Goal: Task Accomplishment & Management: Complete application form

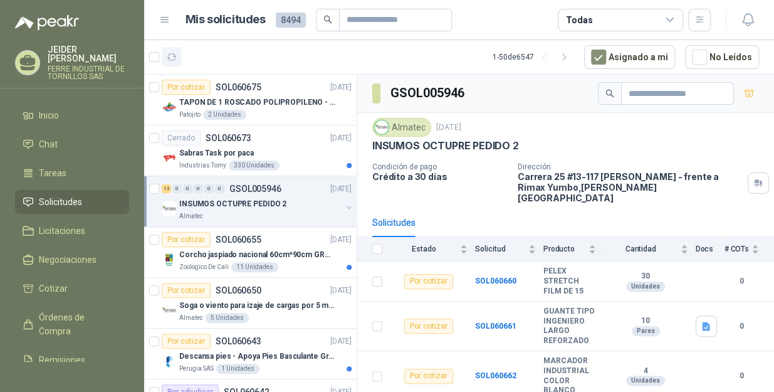
click at [173, 59] on icon "button" at bounding box center [172, 57] width 11 height 11
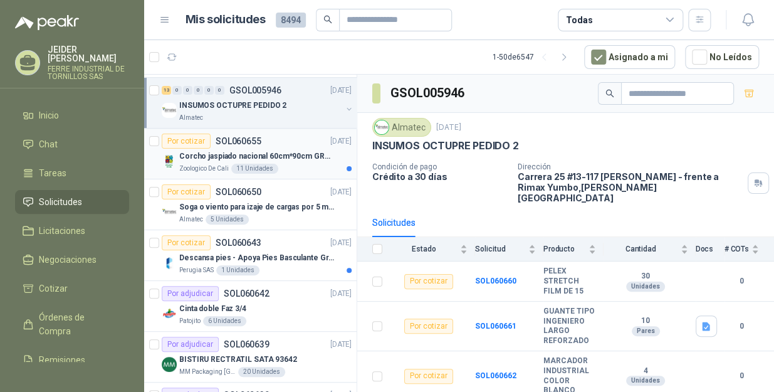
scroll to position [113, 0]
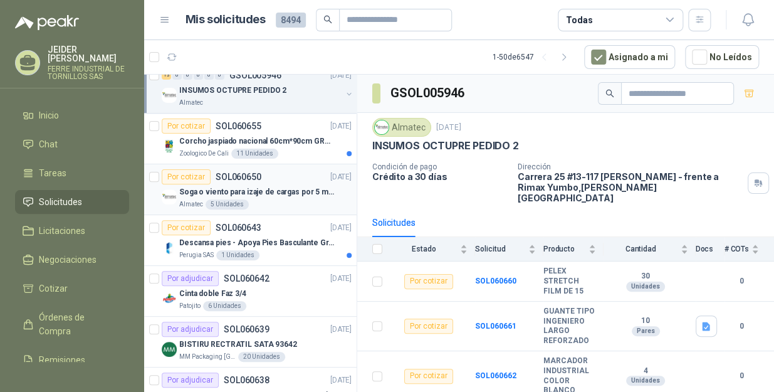
click at [283, 194] on p "Soga o viento para izaje de cargas por 5 metros" at bounding box center [257, 192] width 156 height 12
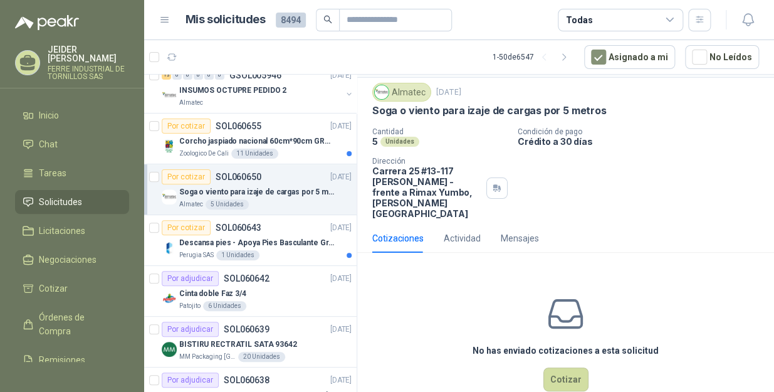
scroll to position [50, 0]
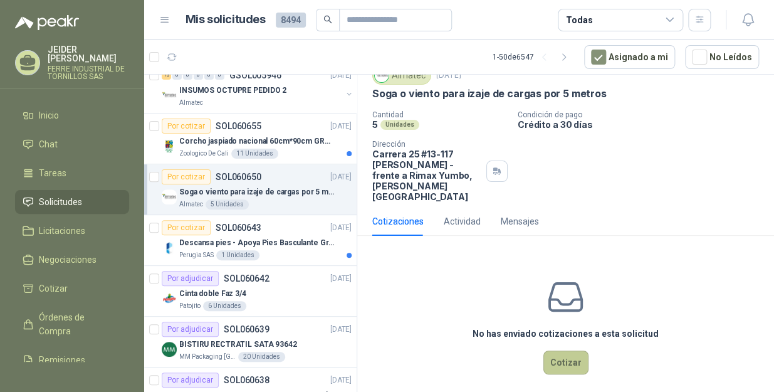
click at [556, 354] on button "Cotizar" at bounding box center [566, 363] width 45 height 24
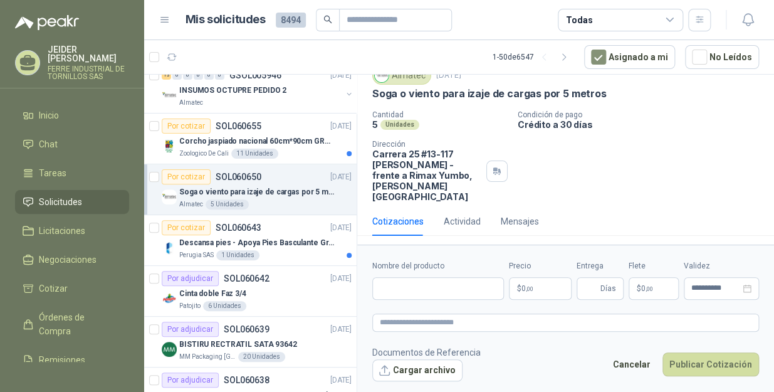
scroll to position [41, 0]
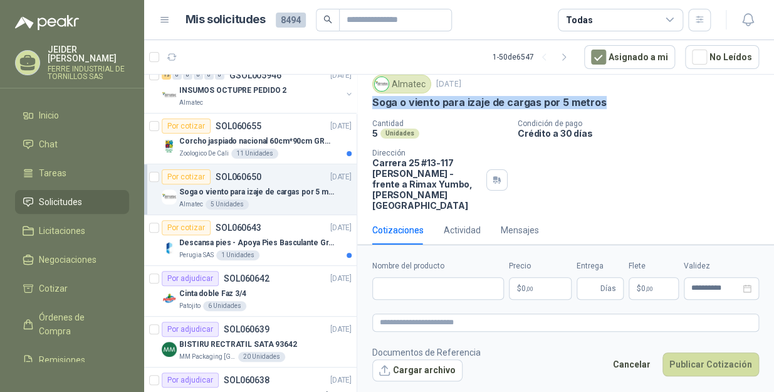
drag, startPoint x: 602, startPoint y: 100, endPoint x: 372, endPoint y: 107, distance: 230.2
click at [372, 107] on div "Soga o viento para izaje de cargas por 5 metros" at bounding box center [565, 102] width 387 height 13
copy p "Soga o viento para izaje de cargas por 5 metros"
drag, startPoint x: 411, startPoint y: 300, endPoint x: 409, endPoint y: 292, distance: 9.0
click at [411, 300] on form "**********" at bounding box center [565, 321] width 417 height 152
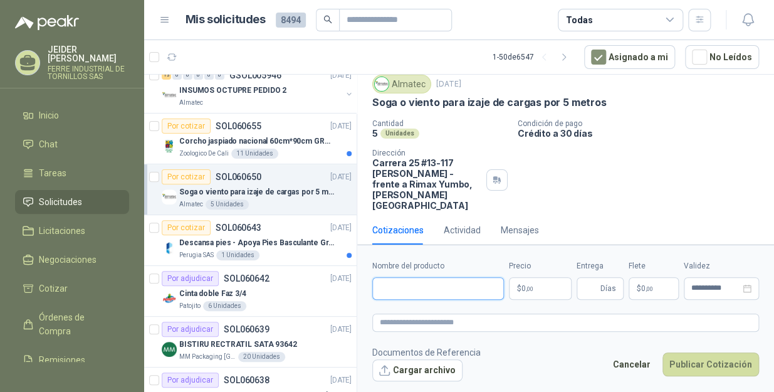
click at [409, 287] on input "Nombre del producto" at bounding box center [438, 288] width 132 height 23
paste input "**********"
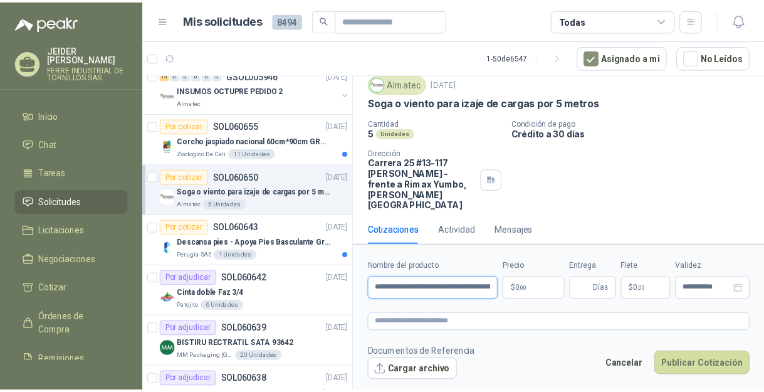
scroll to position [0, 42]
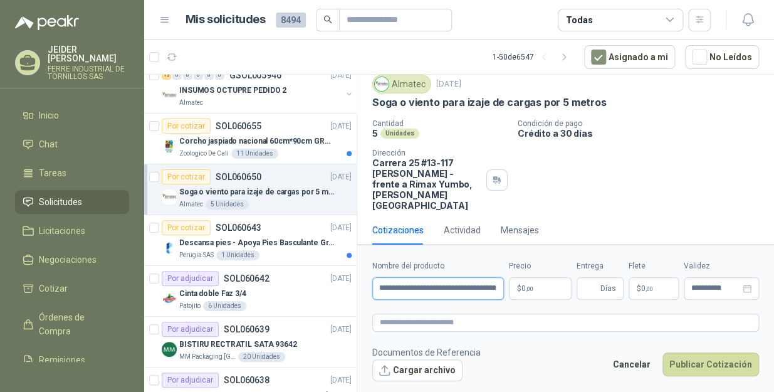
type input "**********"
click at [539, 280] on body "[PERSON_NAME] INDUSTRIAL DE TORNILLOS SAS Inicio Chat Tareas Solicitudes Licita…" at bounding box center [387, 196] width 774 height 392
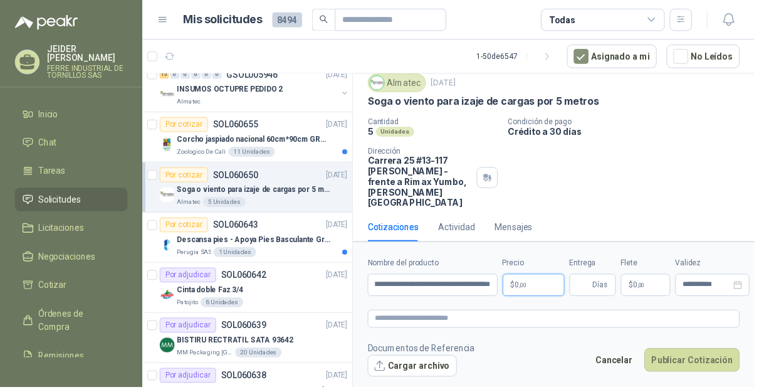
scroll to position [0, 0]
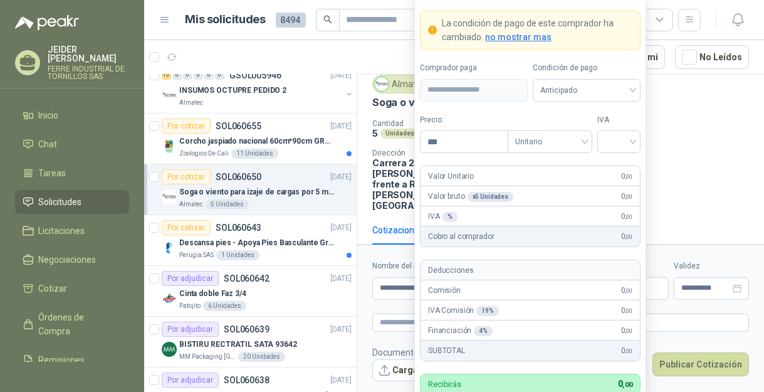
click at [683, 128] on p "Crédito a 30 días" at bounding box center [636, 133] width 245 height 11
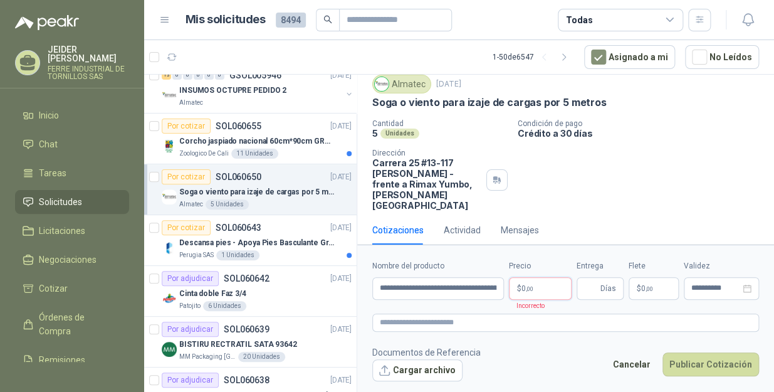
click at [536, 294] on body "[PERSON_NAME] INDUSTRIAL DE TORNILLOS SAS Inicio Chat Tareas Solicitudes Licita…" at bounding box center [387, 196] width 774 height 392
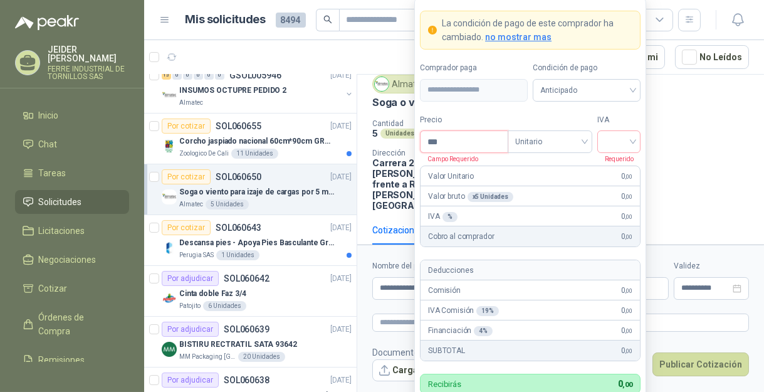
click at [462, 145] on input "***" at bounding box center [464, 141] width 87 height 21
type input "*******"
click at [621, 145] on input "search" at bounding box center [619, 140] width 28 height 19
click at [621, 170] on div "19%" at bounding box center [619, 168] width 23 height 14
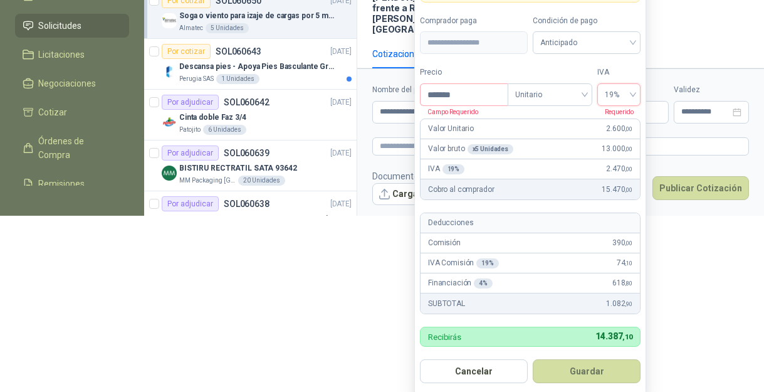
scroll to position [179, 0]
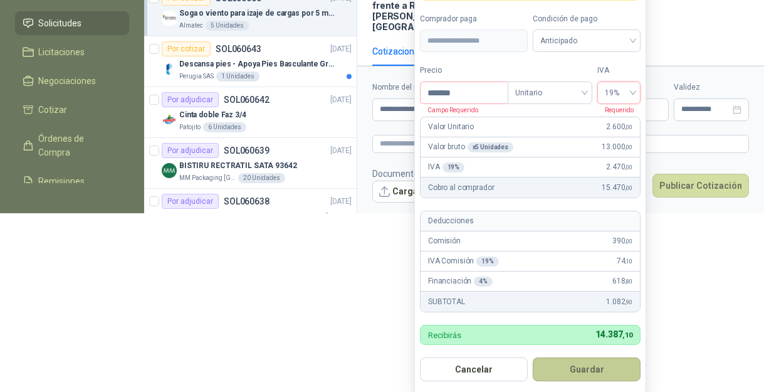
click at [599, 362] on button "Guardar" at bounding box center [587, 369] width 108 height 24
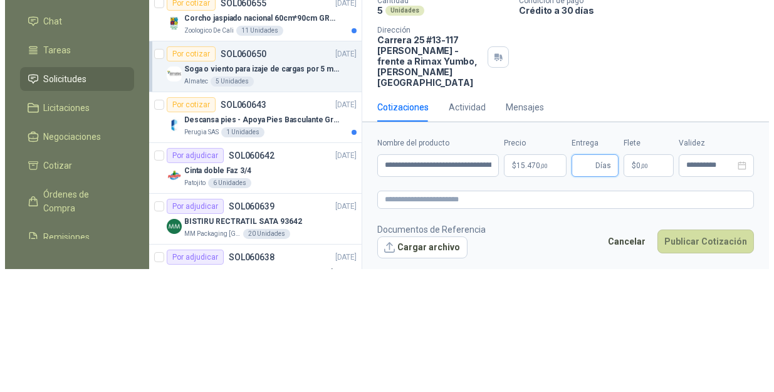
scroll to position [0, 0]
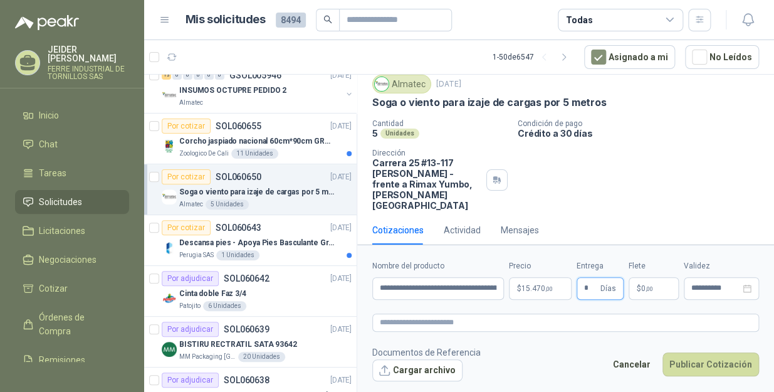
type input "*"
click at [640, 290] on span "$" at bounding box center [639, 289] width 4 height 8
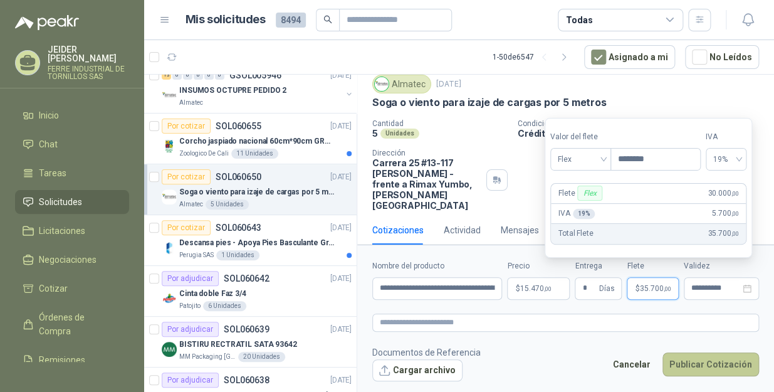
type input "********"
click at [732, 367] on button "Publicar Cotización" at bounding box center [711, 364] width 97 height 24
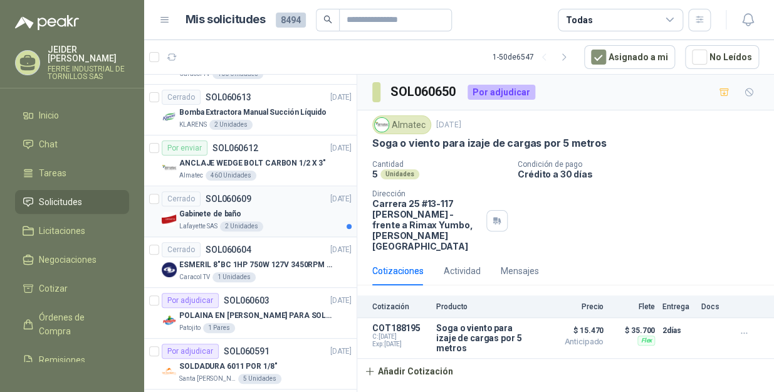
scroll to position [456, 0]
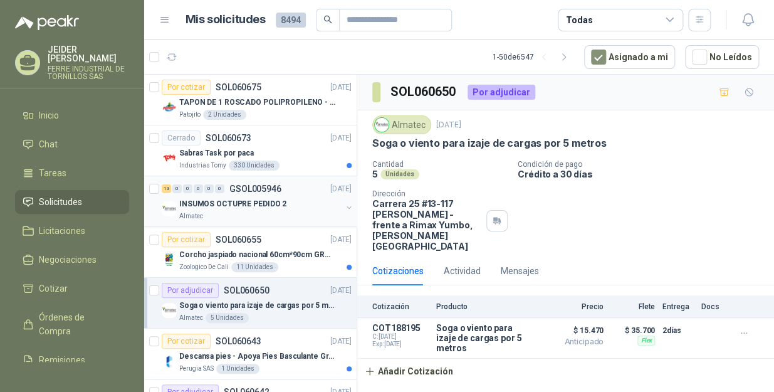
click at [270, 199] on p "INSUMOS OCTUPRE PEDIDO 2" at bounding box center [232, 204] width 107 height 12
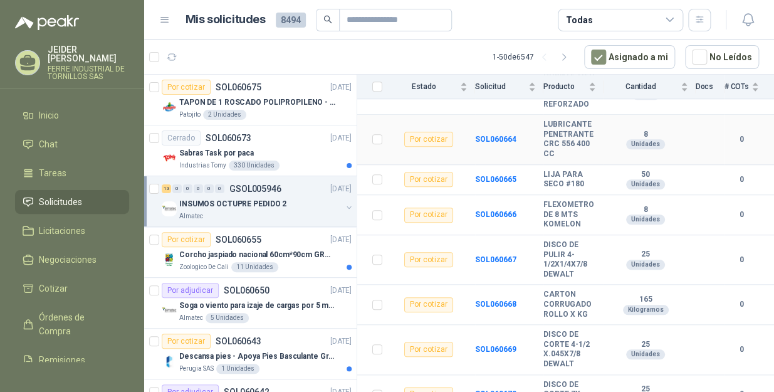
scroll to position [452, 0]
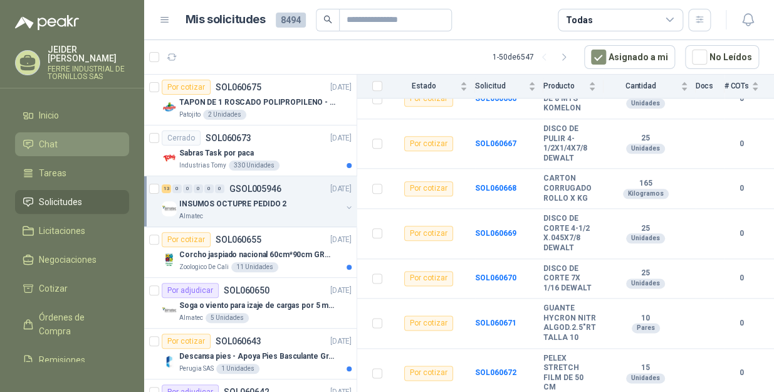
click at [68, 140] on li "Chat" at bounding box center [72, 144] width 99 height 14
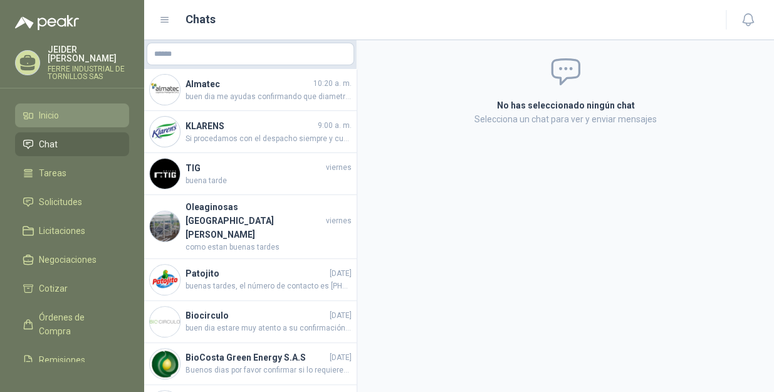
click at [68, 116] on link "Inicio" at bounding box center [72, 115] width 114 height 24
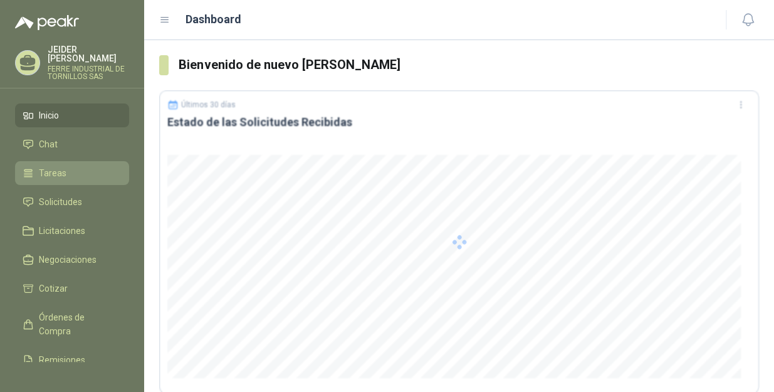
click at [68, 167] on li "Tareas" at bounding box center [72, 173] width 99 height 14
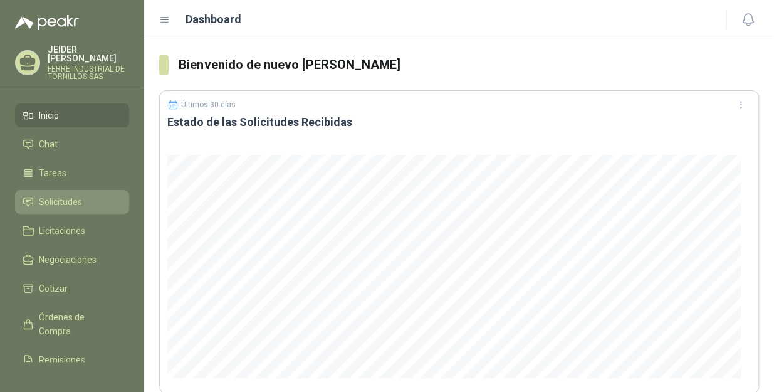
click at [75, 195] on span "Solicitudes" at bounding box center [60, 202] width 43 height 14
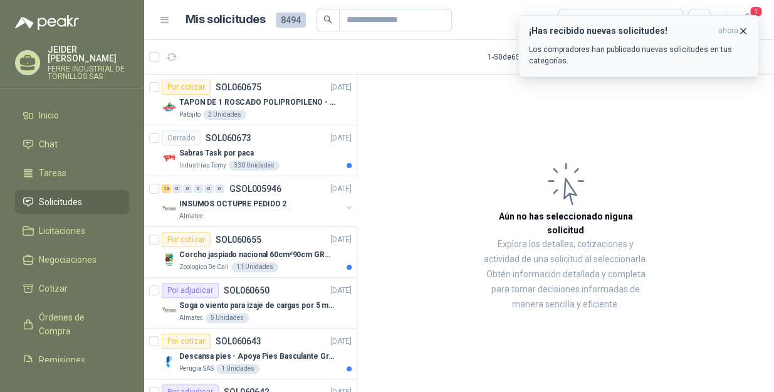
click at [742, 26] on icon "button" at bounding box center [743, 31] width 11 height 11
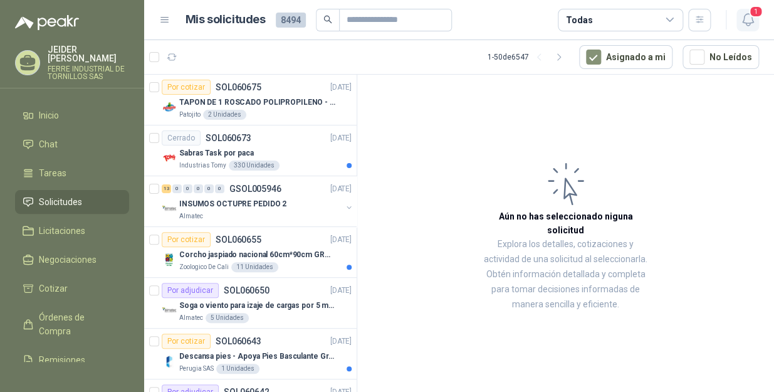
click at [746, 28] on button "1" at bounding box center [748, 20] width 23 height 23
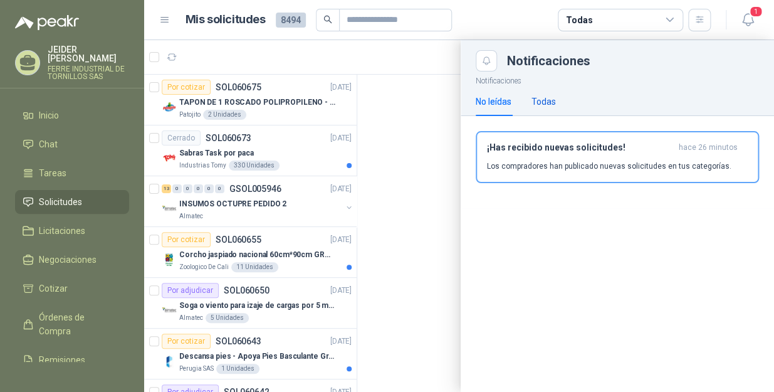
click at [543, 106] on div "Todas" at bounding box center [544, 102] width 24 height 14
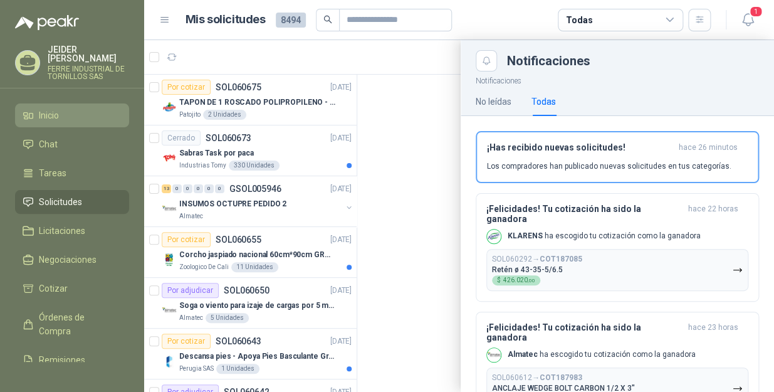
click at [59, 108] on span "Inicio" at bounding box center [49, 115] width 20 height 14
